Goal: Check status: Check status

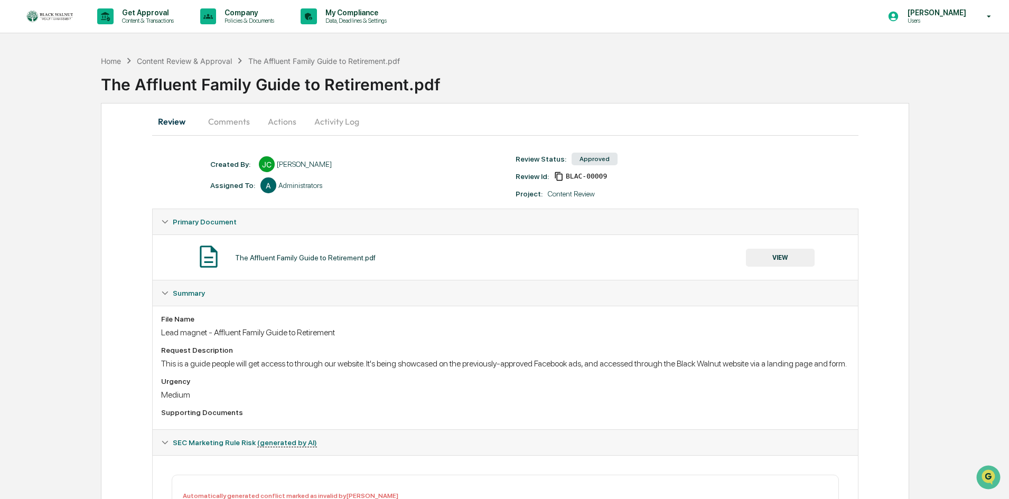
click at [332, 124] on button "Activity Log" at bounding box center [337, 121] width 62 height 25
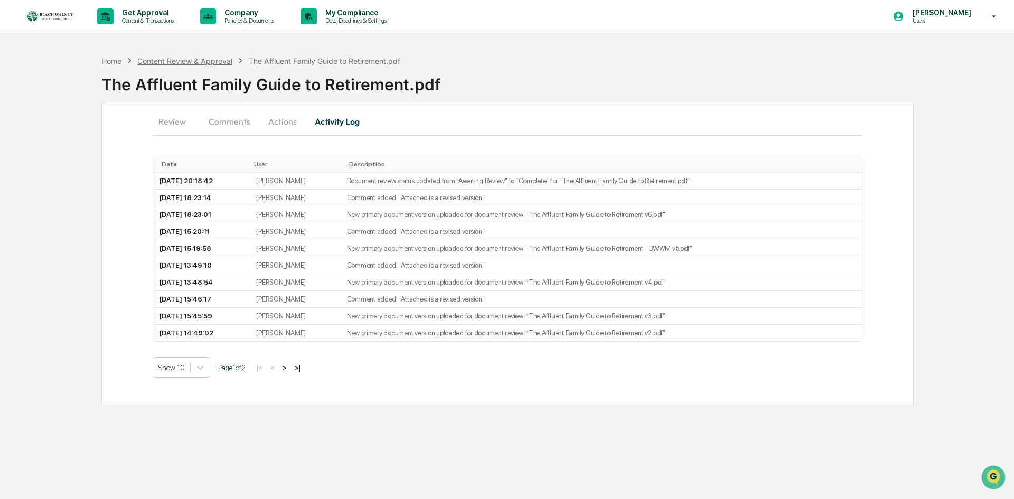
click at [201, 59] on div "Content Review & Approval" at bounding box center [184, 61] width 95 height 9
